Goal: Task Accomplishment & Management: Manage account settings

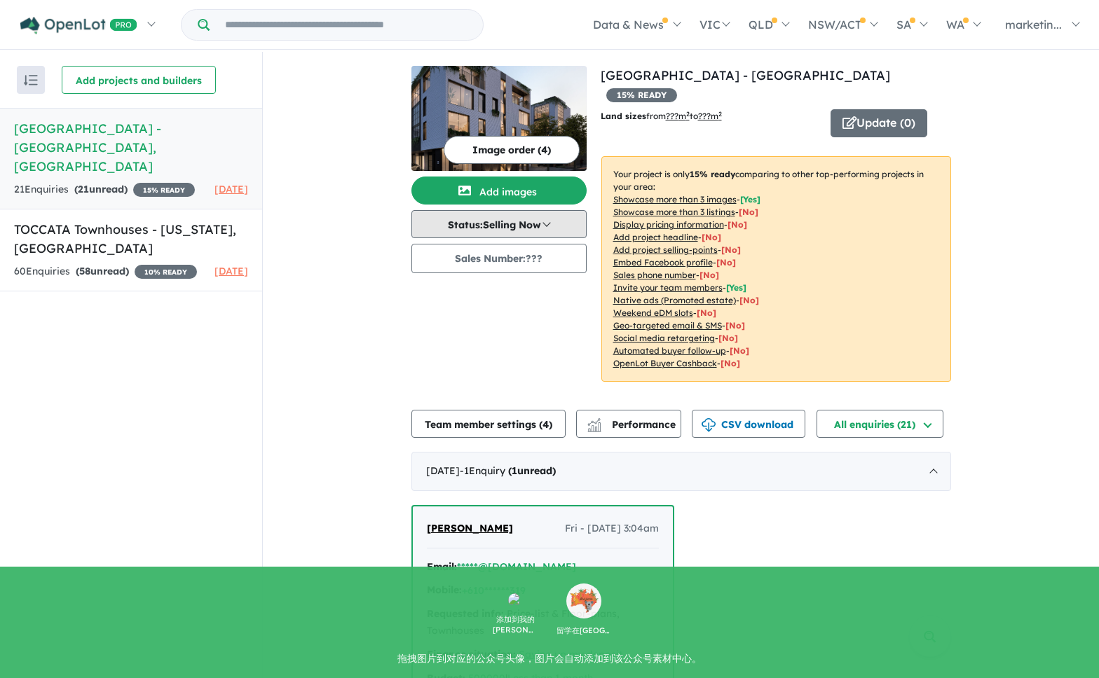
click at [529, 225] on button "Status: Selling Now" at bounding box center [498, 224] width 175 height 28
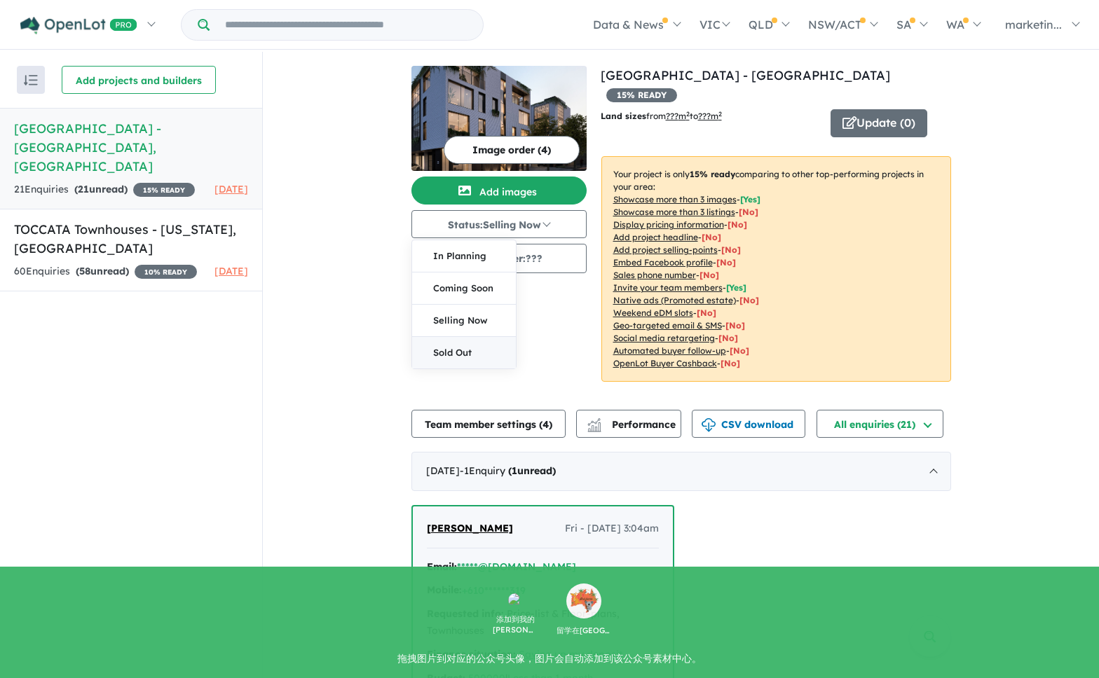
click at [456, 343] on button "Sold Out" at bounding box center [464, 353] width 104 height 32
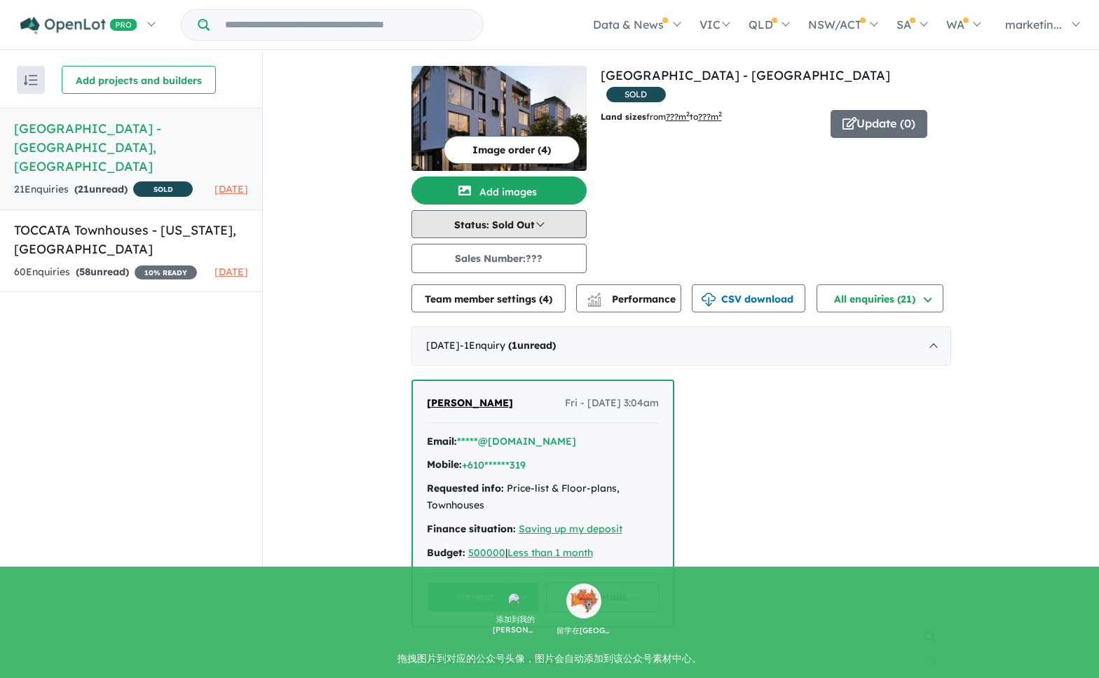
click at [521, 225] on button "Status: Sold Out" at bounding box center [498, 224] width 175 height 28
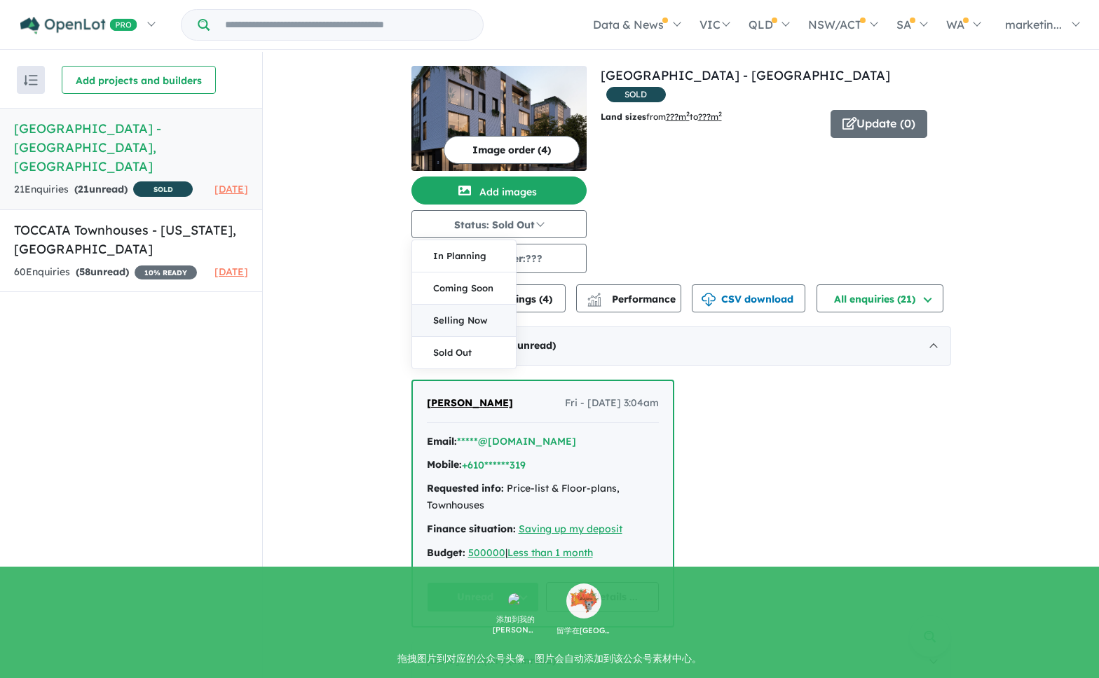
click at [459, 312] on button "Selling Now" at bounding box center [464, 321] width 104 height 32
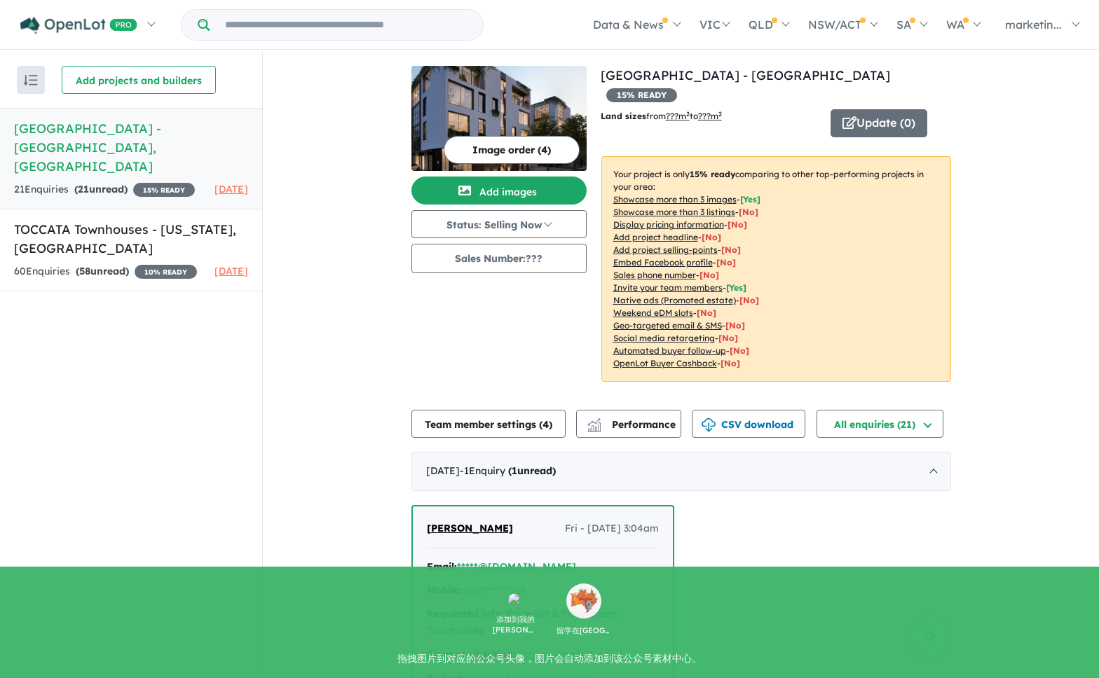
click at [68, 402] on div "Recent enquiries first Most unread enquiries first Most enquiries first By name…" at bounding box center [131, 366] width 262 height 629
click at [119, 234] on h5 "TOCCATA Townhouses - [US_STATE] , [GEOGRAPHIC_DATA]" at bounding box center [131, 239] width 234 height 38
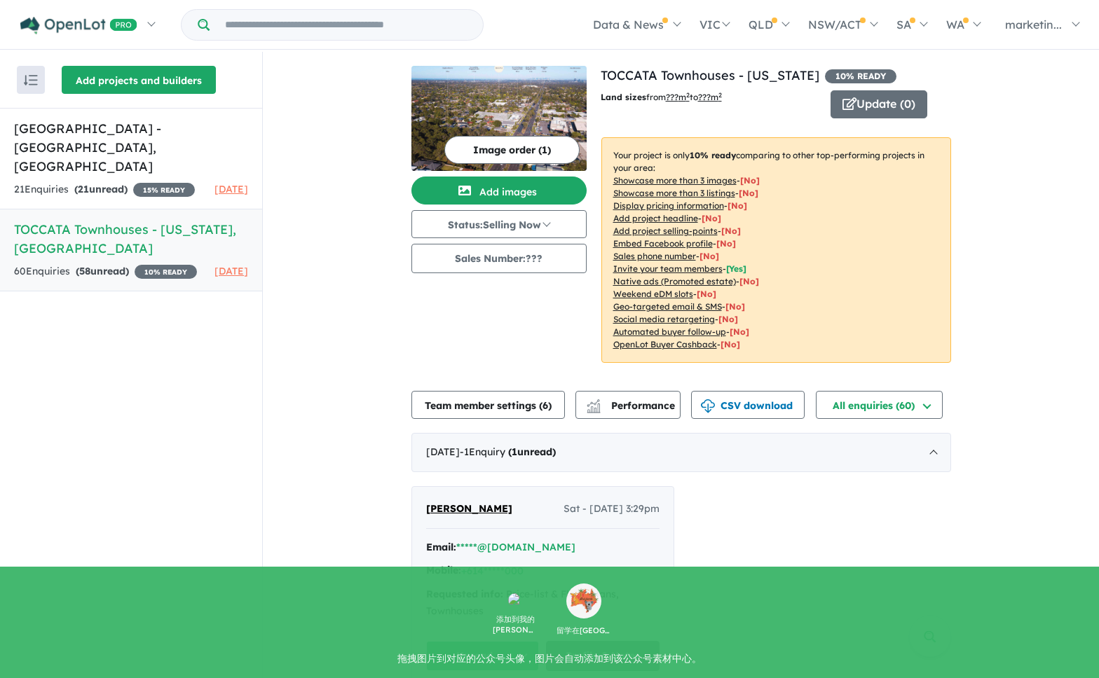
click at [117, 81] on button "Add projects and builders" at bounding box center [139, 80] width 154 height 28
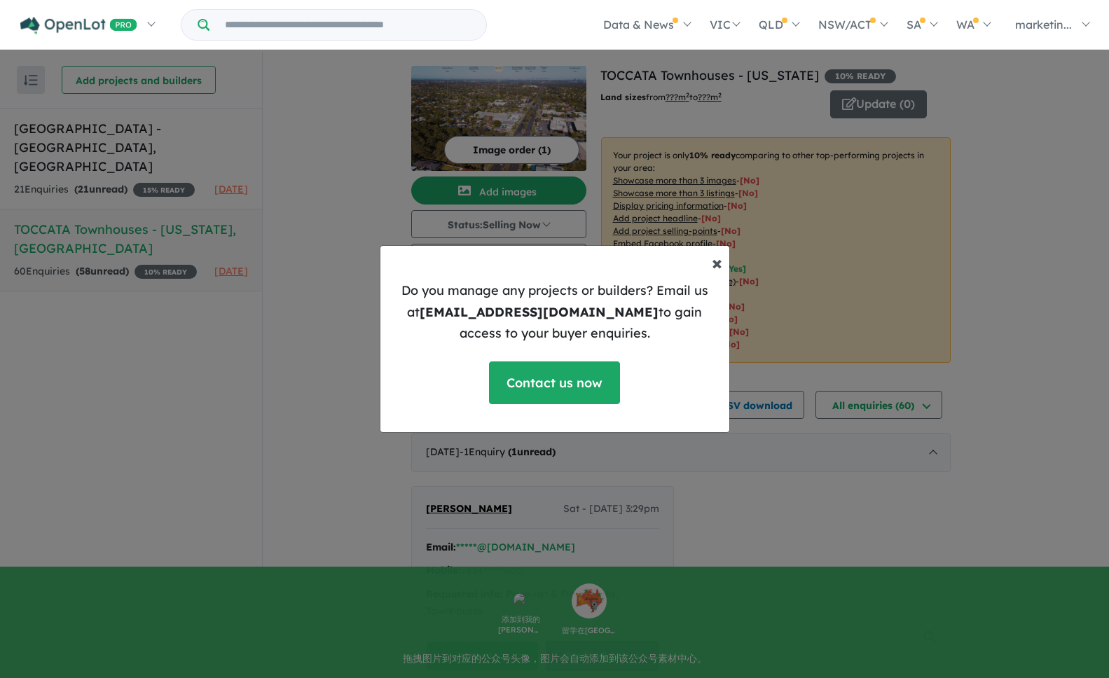
click at [714, 266] on span "×" at bounding box center [717, 262] width 11 height 25
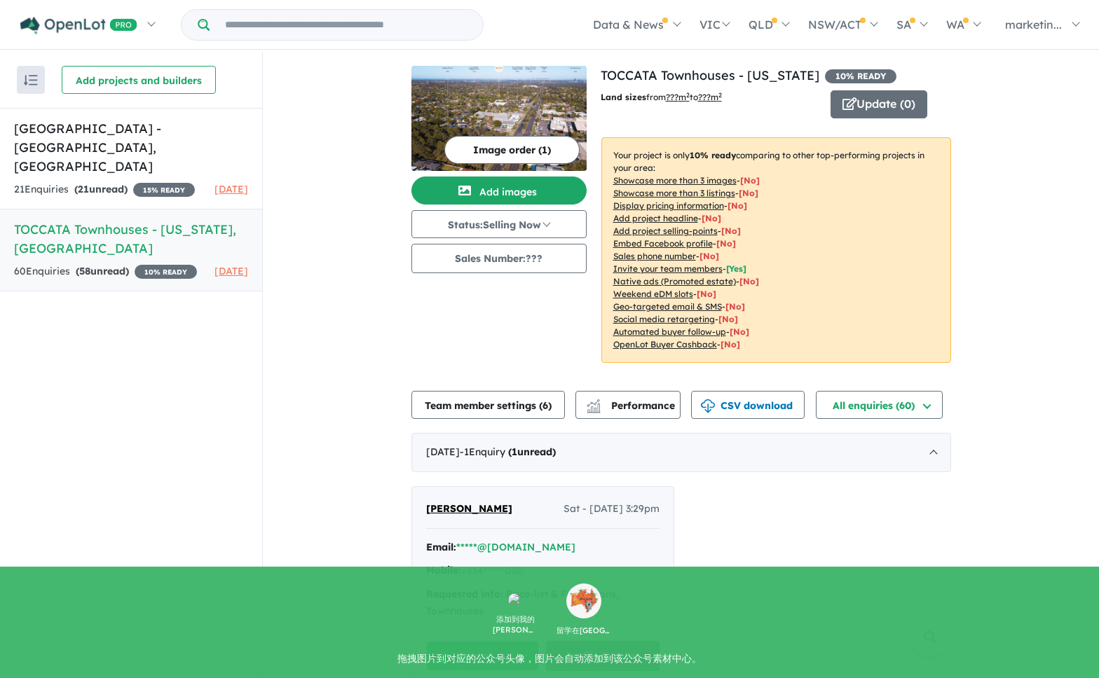
click at [218, 364] on div "Recent enquiries first Most unread enquiries first Most enquiries first By name…" at bounding box center [131, 366] width 262 height 629
click at [535, 225] on button "Status: Selling Now" at bounding box center [498, 224] width 175 height 28
click at [463, 350] on button "Sold Out" at bounding box center [464, 353] width 104 height 32
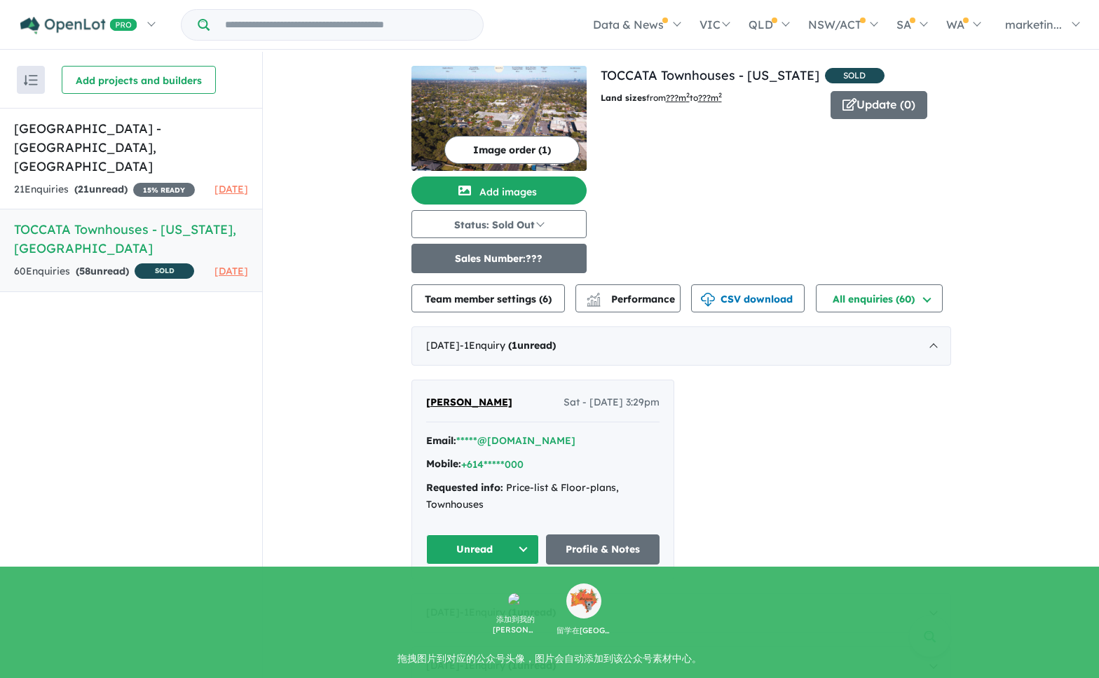
click at [477, 261] on button "Sales Number: ???" at bounding box center [498, 258] width 175 height 29
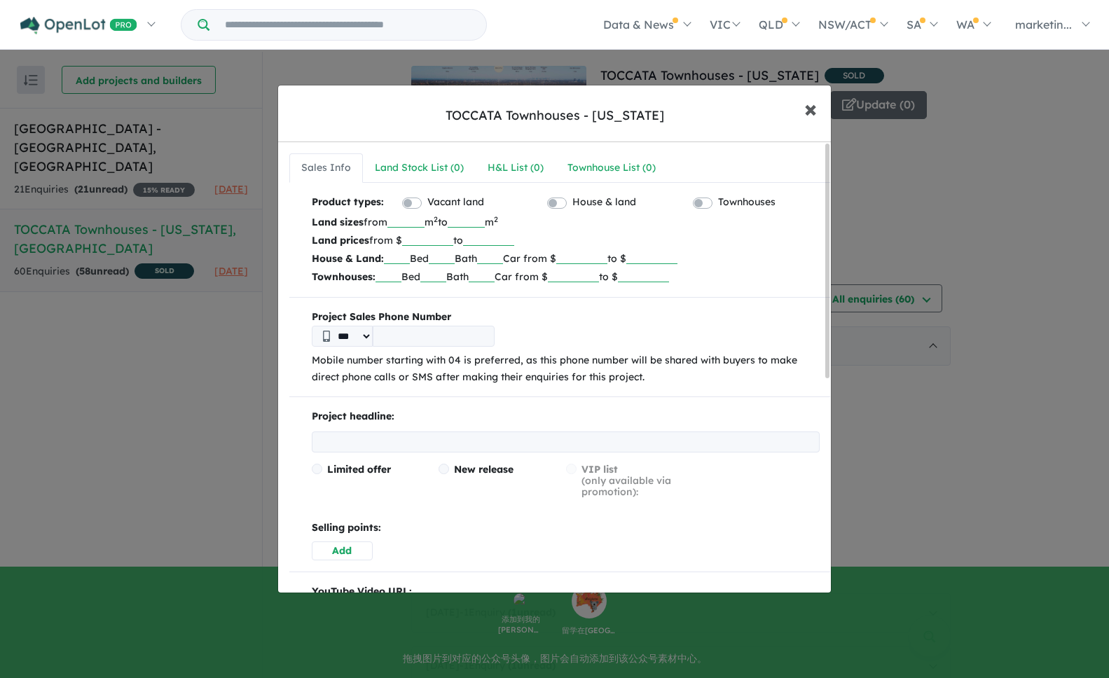
click at [812, 109] on span "×" at bounding box center [811, 108] width 13 height 30
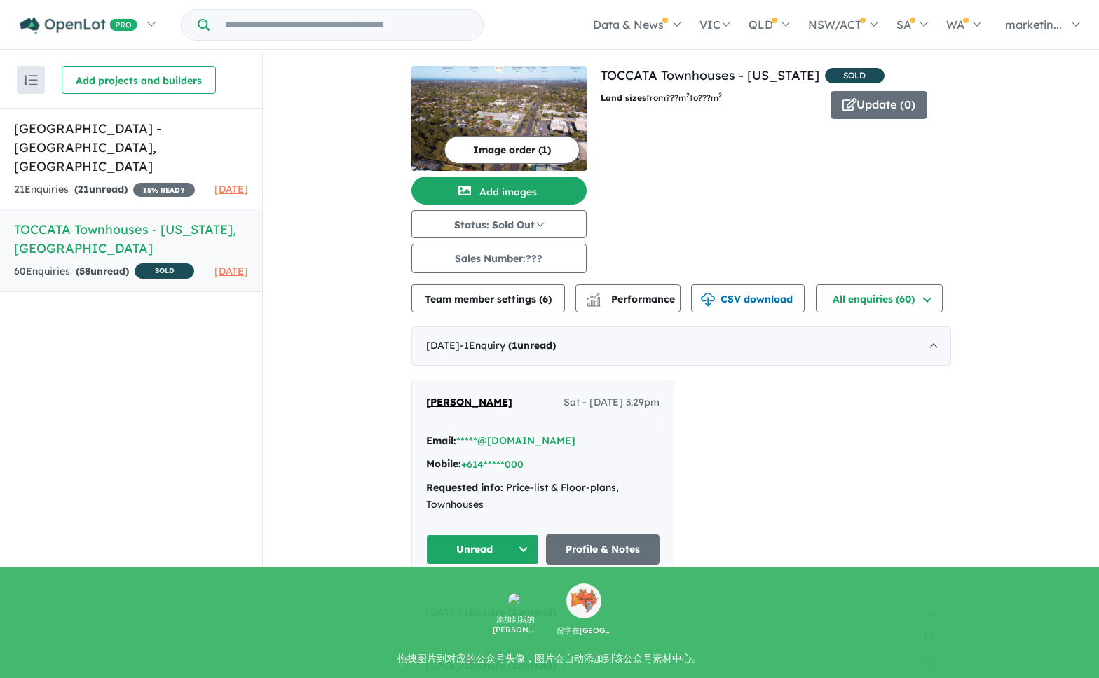
click at [132, 182] on div "21 Enquir ies ( 21 unread) 15% READY" at bounding box center [104, 190] width 181 height 17
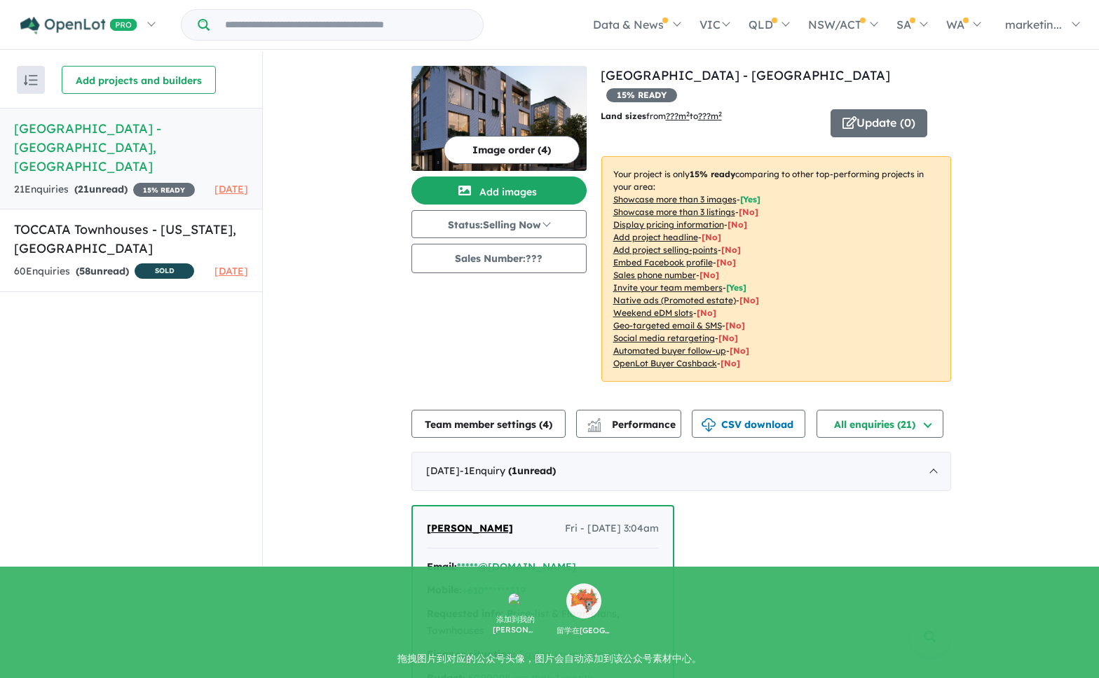
click at [677, 88] on span "15 % READY" at bounding box center [641, 95] width 71 height 14
click at [132, 228] on h5 "TOCCATA Townhouses - [US_STATE] , [GEOGRAPHIC_DATA]" at bounding box center [131, 239] width 234 height 38
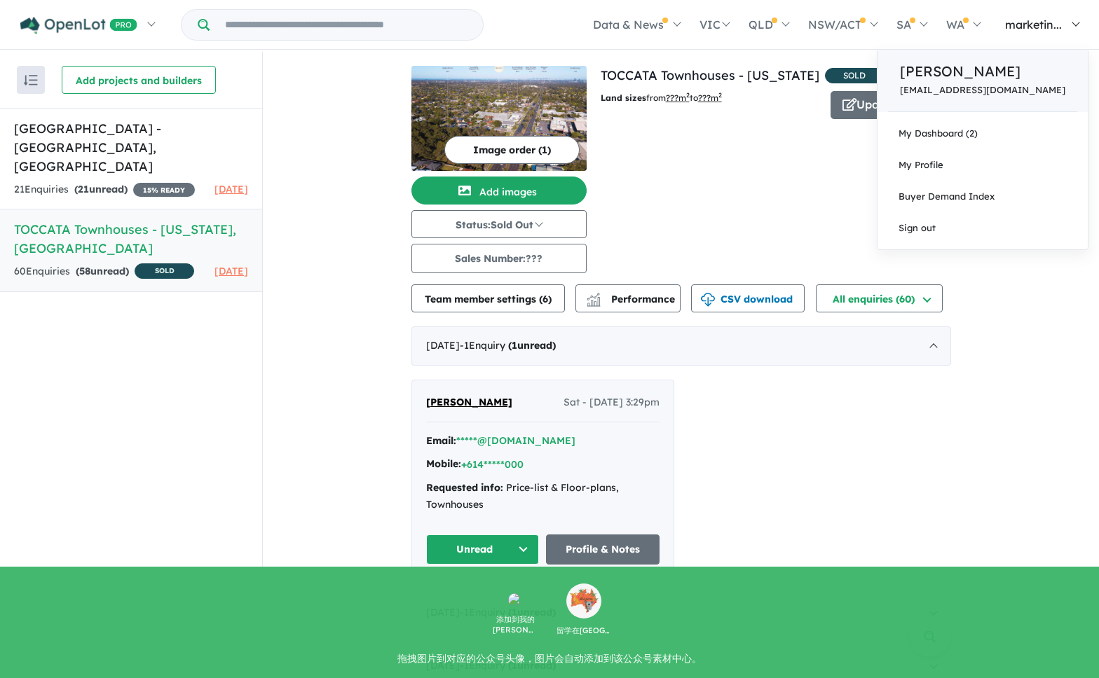
click at [1004, 80] on p "[PERSON_NAME]" at bounding box center [982, 71] width 165 height 21
